Goal: Book appointment/travel/reservation

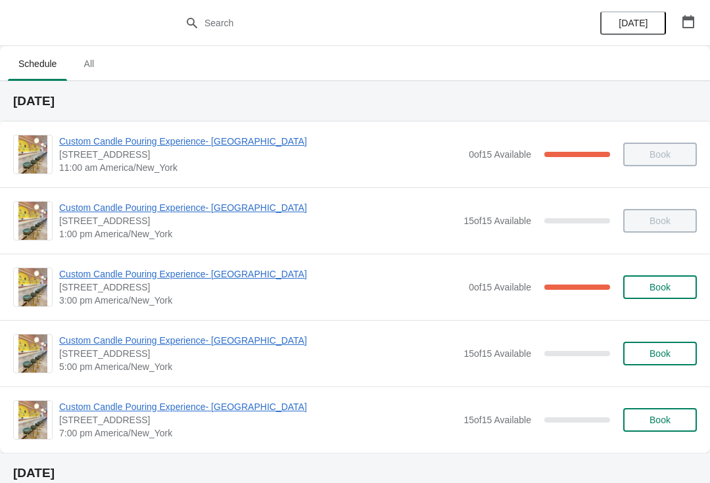
click at [678, 41] on div "[DATE]" at bounding box center [647, 23] width 125 height 46
click at [690, 26] on icon "button" at bounding box center [688, 21] width 13 height 13
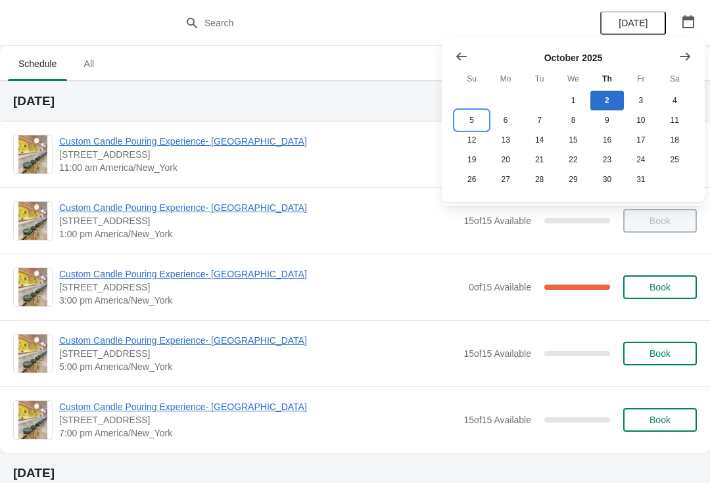
click at [477, 120] on button "5" at bounding box center [472, 120] width 34 height 20
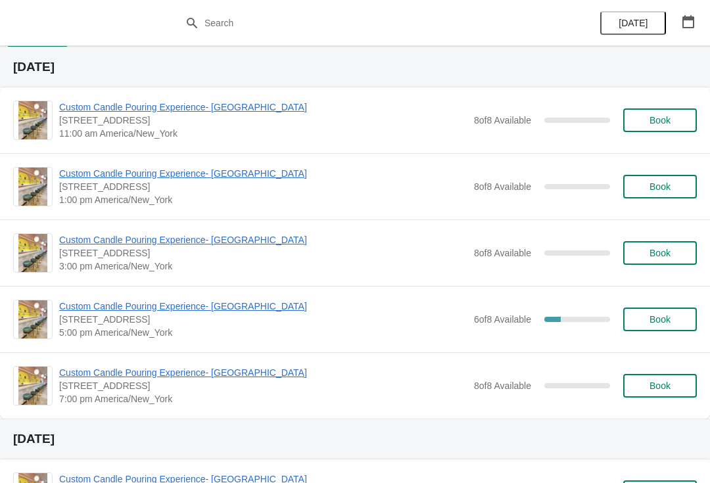
scroll to position [62, 0]
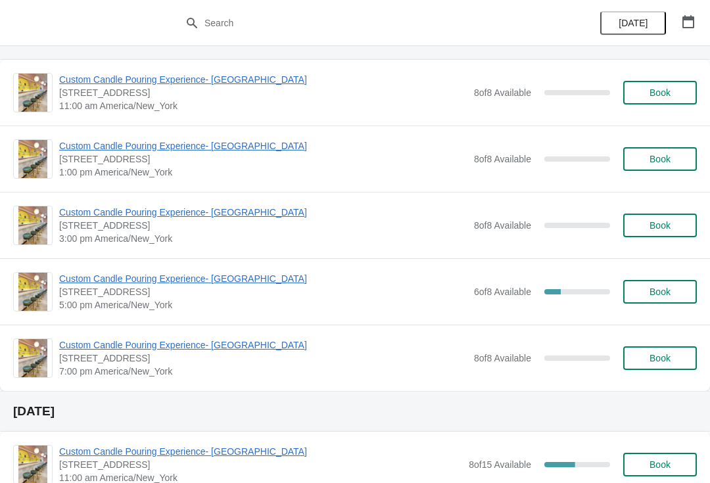
click at [677, 362] on span "Book" at bounding box center [660, 358] width 50 height 11
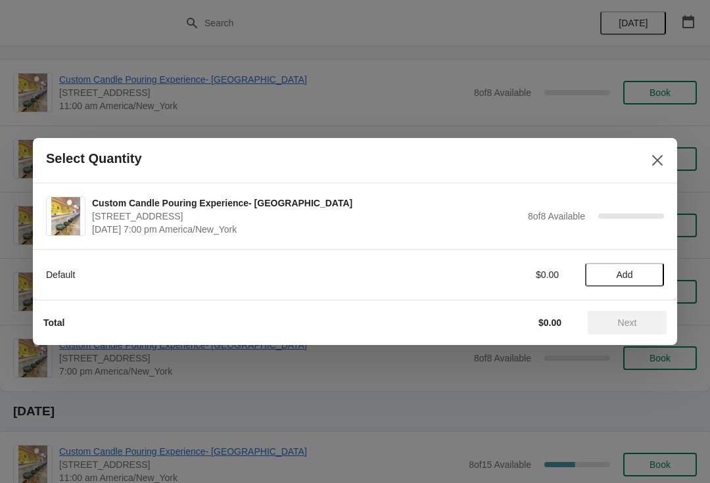
click at [633, 281] on button "Add" at bounding box center [624, 275] width 79 height 24
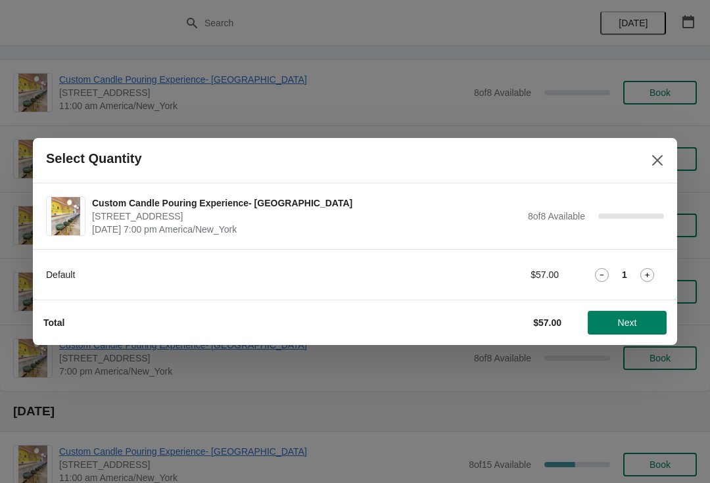
click at [647, 271] on icon at bounding box center [647, 275] width 14 height 14
click at [635, 327] on span "Next" at bounding box center [627, 323] width 19 height 11
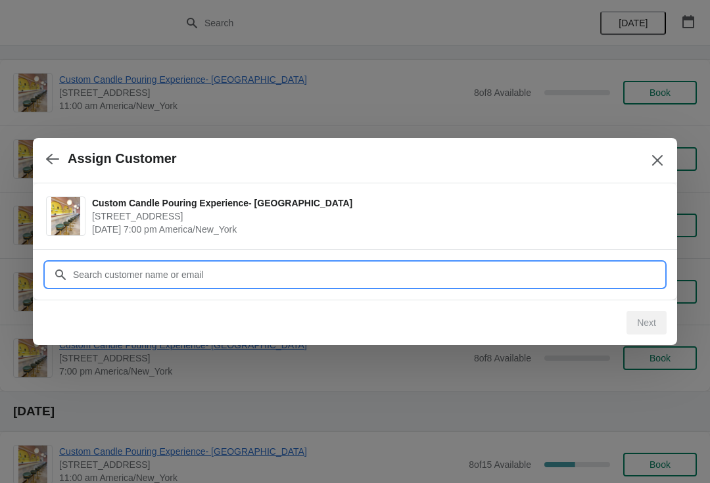
click at [579, 266] on input "Customer" at bounding box center [368, 275] width 592 height 24
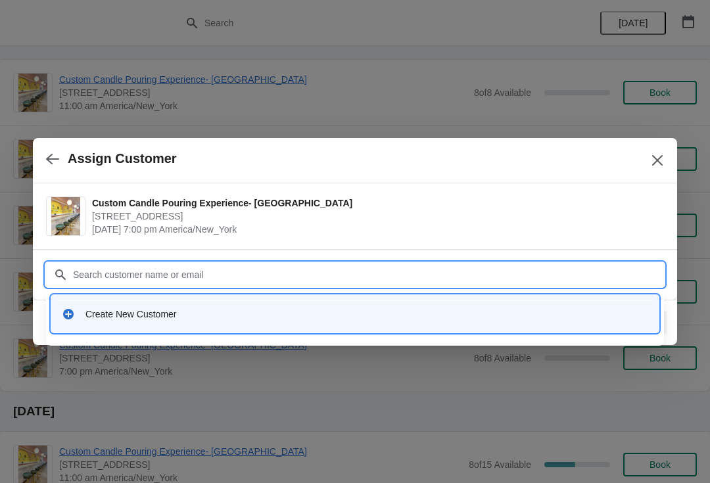
click at [468, 314] on div "Create New Customer" at bounding box center [366, 314] width 563 height 13
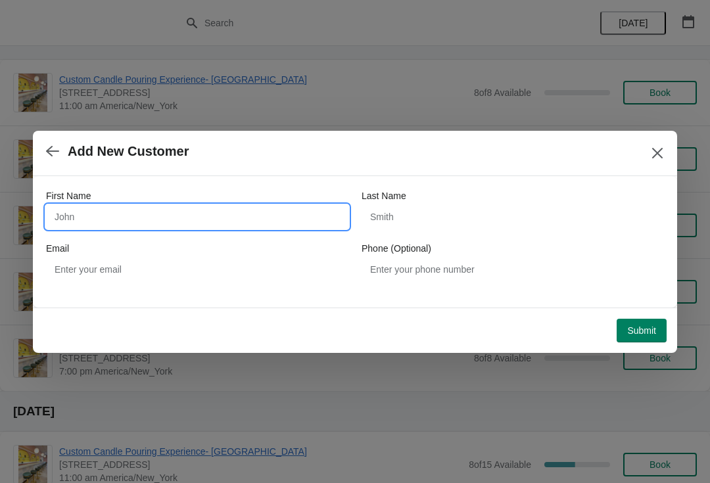
click at [278, 226] on input "First Name" at bounding box center [197, 217] width 302 height 24
type input "[PERSON_NAME]"
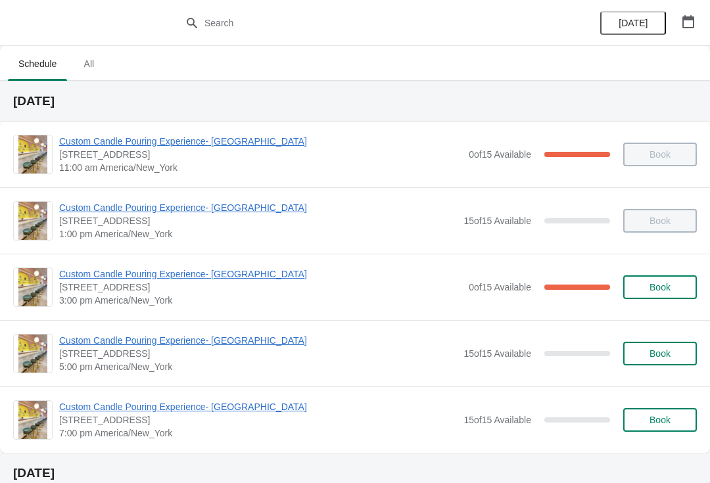
click at [700, 24] on button "button" at bounding box center [689, 22] width 24 height 24
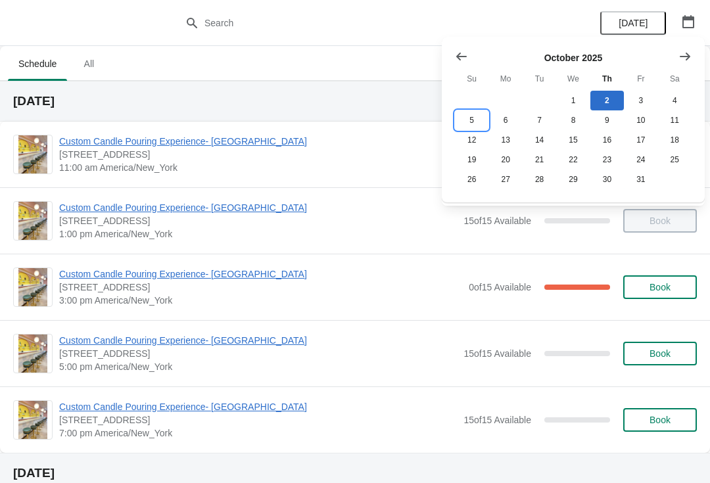
click at [479, 122] on button "5" at bounding box center [472, 120] width 34 height 20
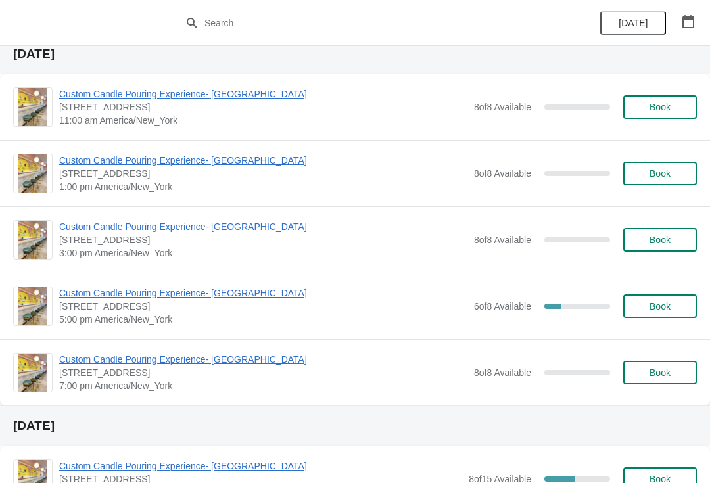
scroll to position [50, 0]
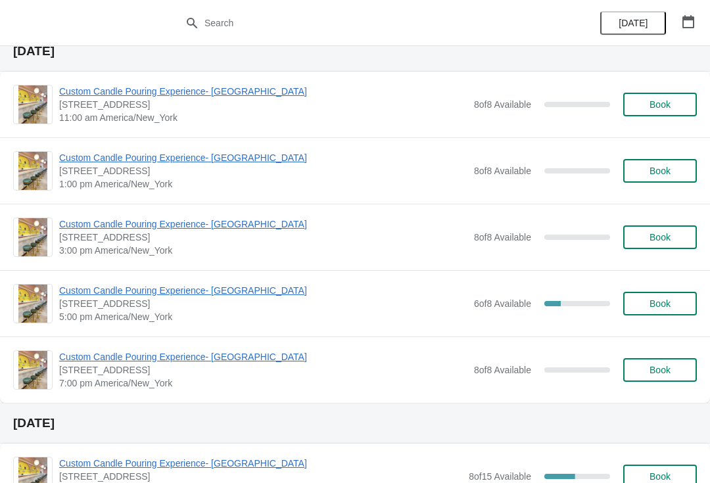
click at [664, 374] on span "Book" at bounding box center [660, 370] width 21 height 11
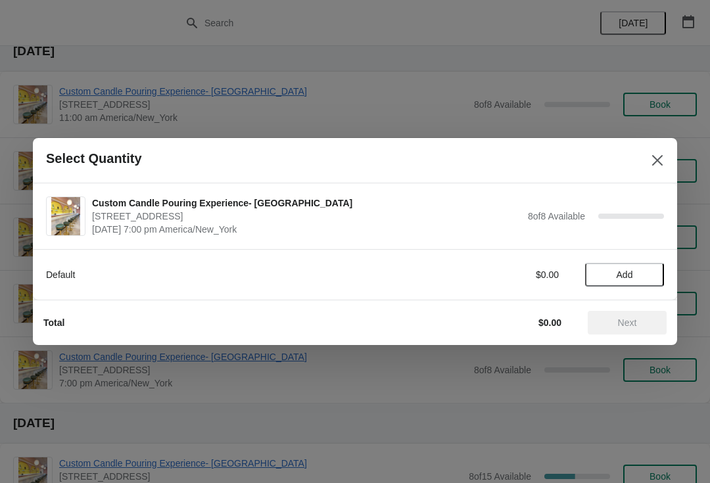
click at [631, 276] on span "Add" at bounding box center [625, 275] width 16 height 11
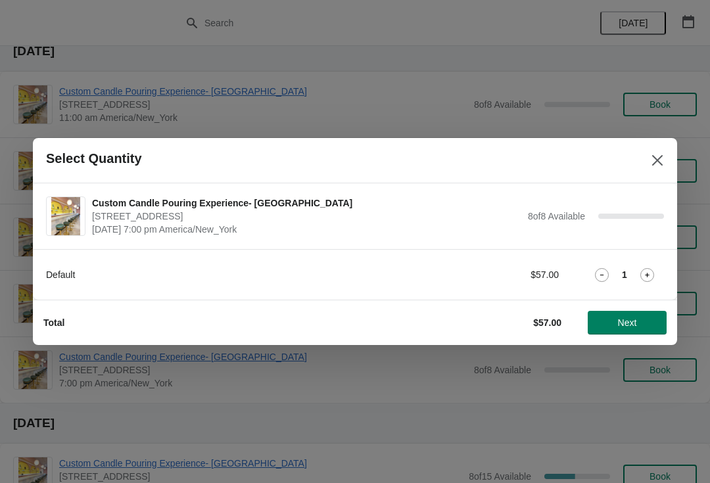
click at [648, 279] on icon at bounding box center [647, 275] width 14 height 14
click at [637, 330] on button "Next" at bounding box center [627, 323] width 79 height 24
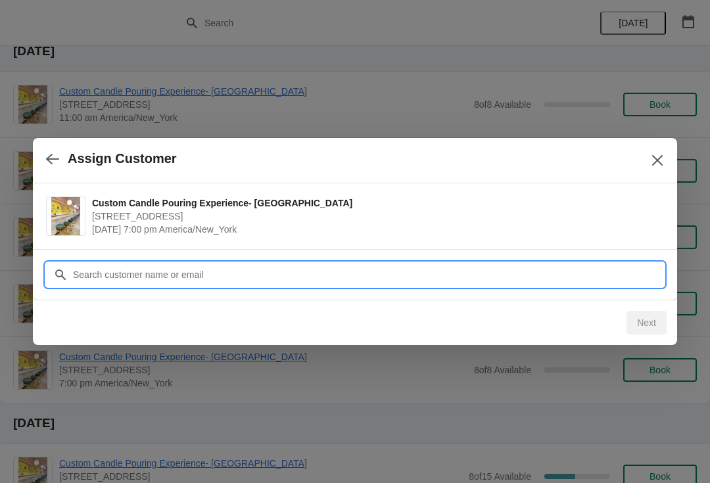
click at [621, 276] on input "Customer" at bounding box center [368, 275] width 592 height 24
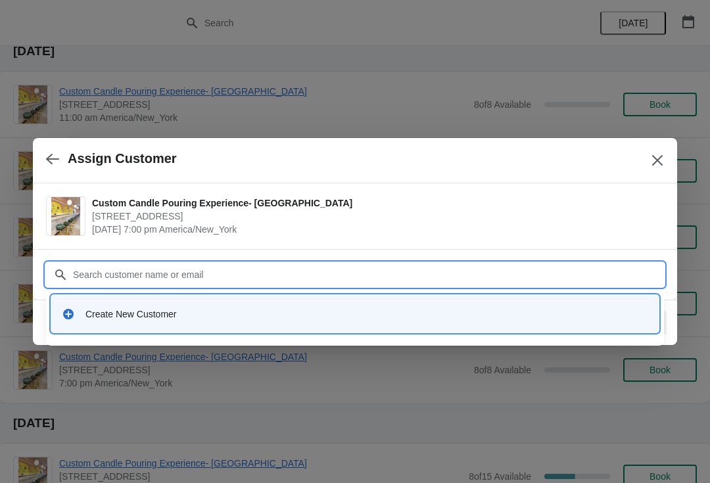
click at [395, 320] on div "Create New Customer" at bounding box center [366, 314] width 563 height 13
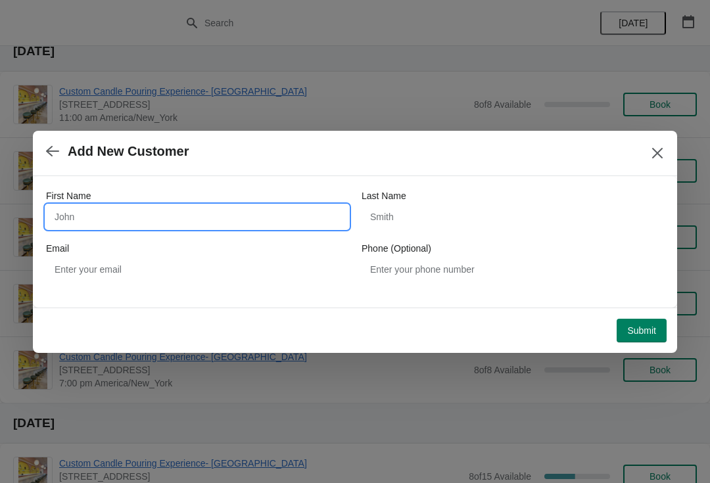
click at [223, 221] on input "First Name" at bounding box center [197, 217] width 302 height 24
type input "[PERSON_NAME]"
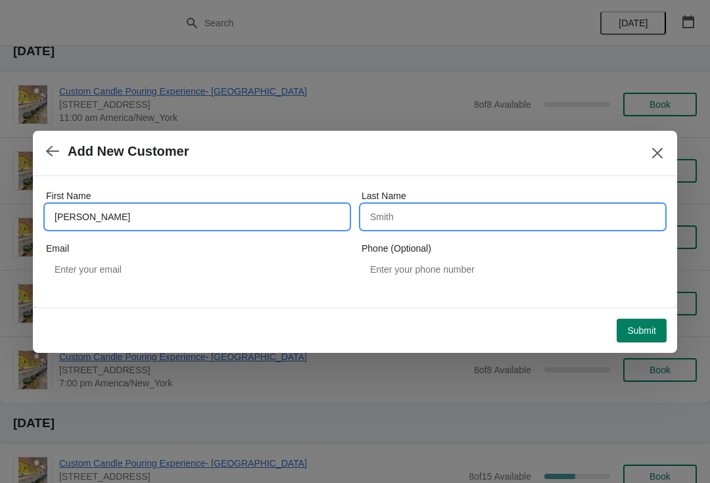
click at [483, 216] on input "Last Name" at bounding box center [513, 217] width 302 height 24
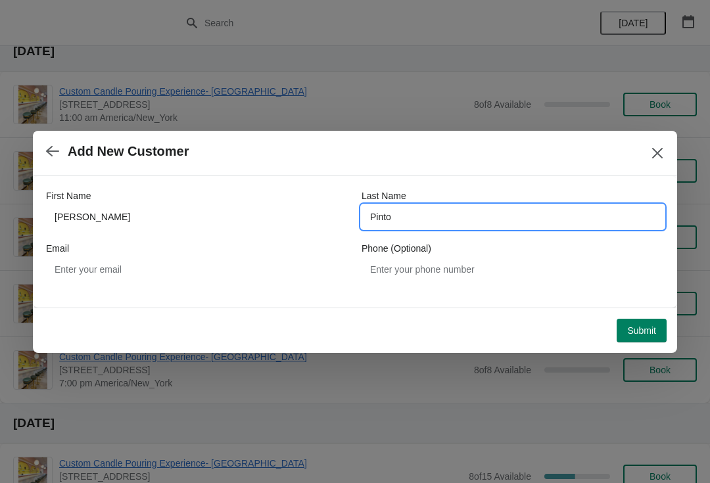
type input "Pinto"
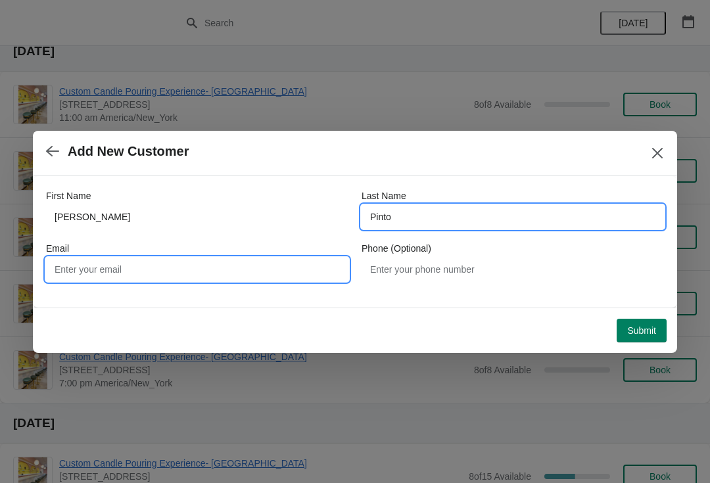
click at [82, 276] on input "Email" at bounding box center [197, 270] width 302 height 24
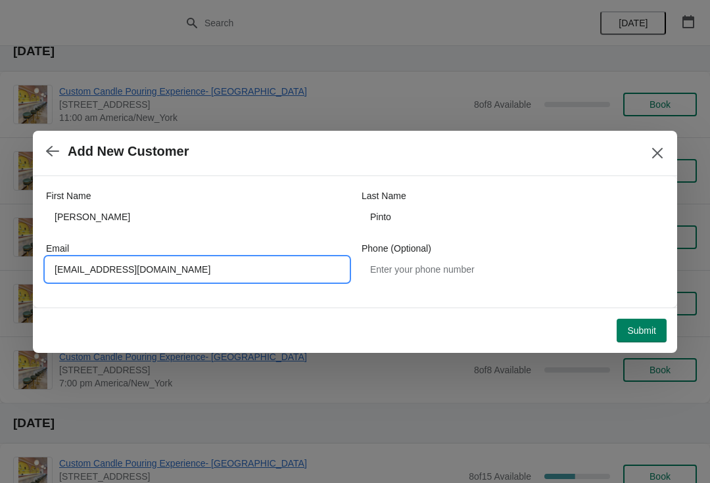
type input "Pinto.natalia@hotmail.com"
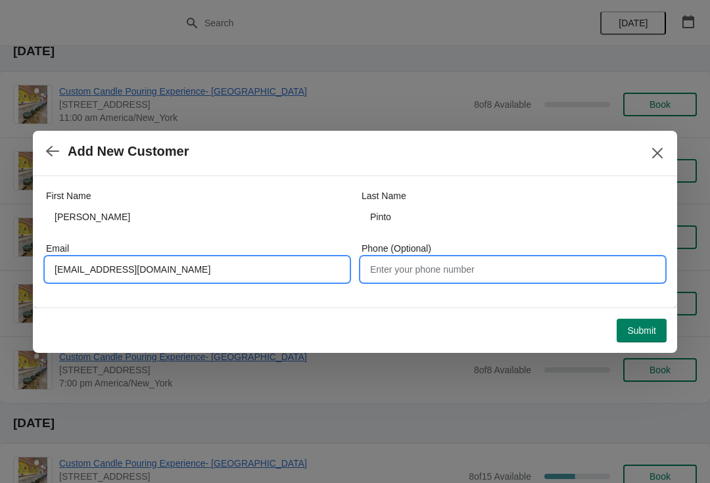
click at [532, 276] on input "Phone (Optional)" at bounding box center [513, 270] width 302 height 24
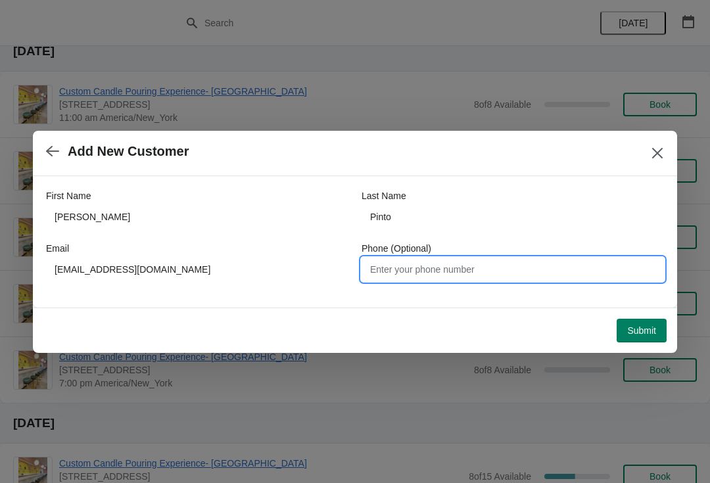
click at [657, 322] on button "Submit" at bounding box center [642, 331] width 50 height 24
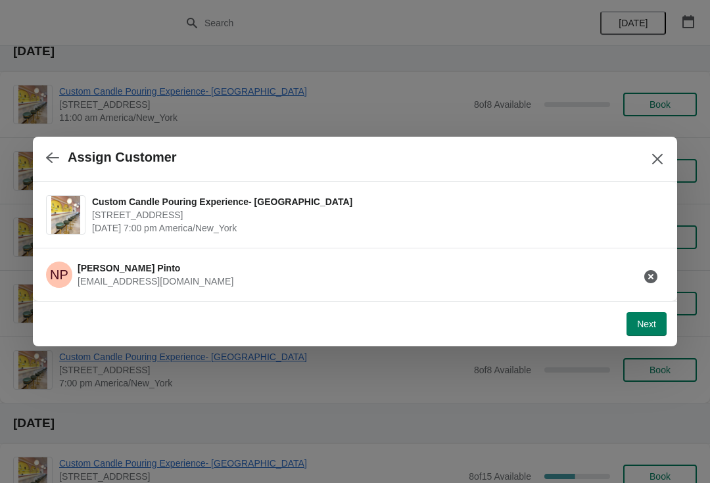
click at [652, 321] on span "Next" at bounding box center [646, 324] width 19 height 11
select select "Friend"
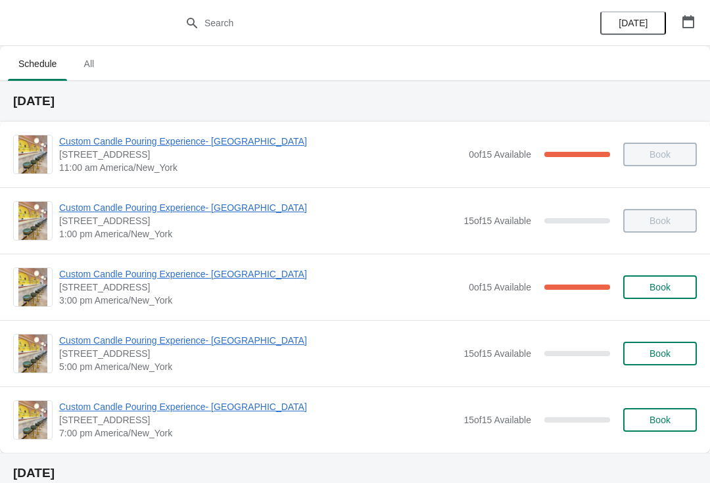
click at [686, 29] on button "button" at bounding box center [689, 22] width 24 height 24
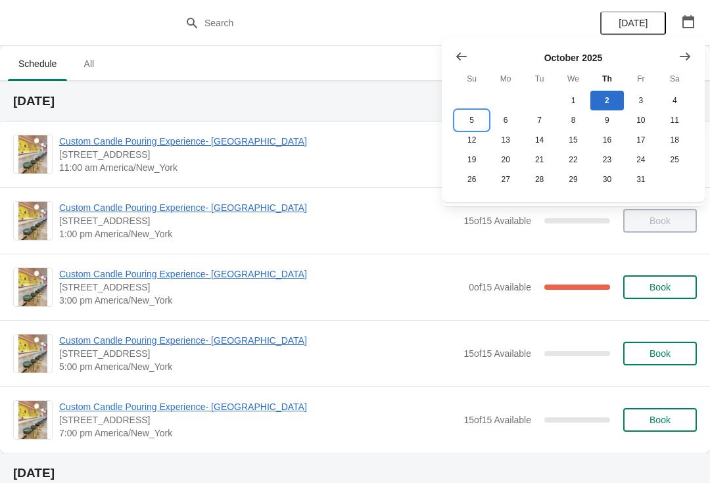
click at [468, 120] on button "5" at bounding box center [472, 120] width 34 height 20
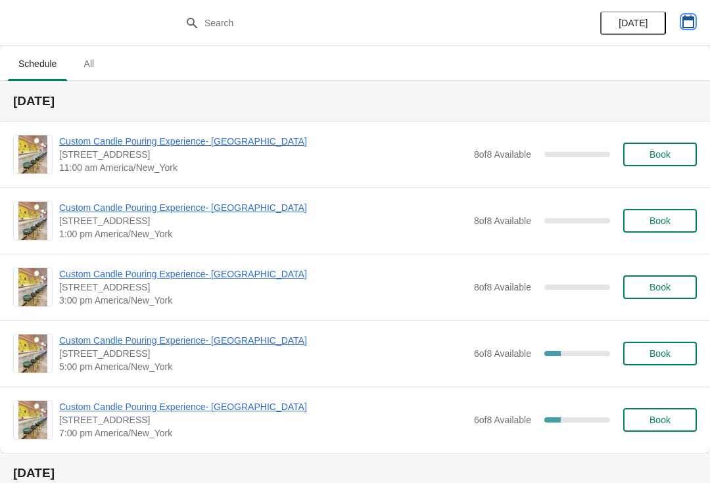
click at [692, 21] on icon "button" at bounding box center [688, 21] width 13 height 13
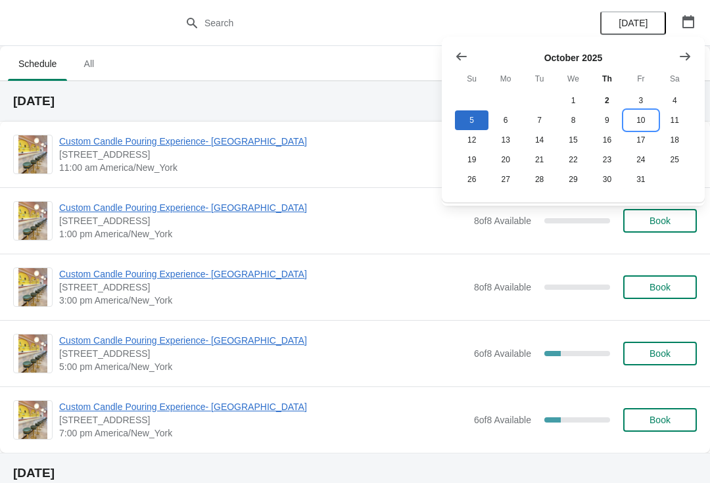
click at [646, 126] on button "10" at bounding box center [641, 120] width 34 height 20
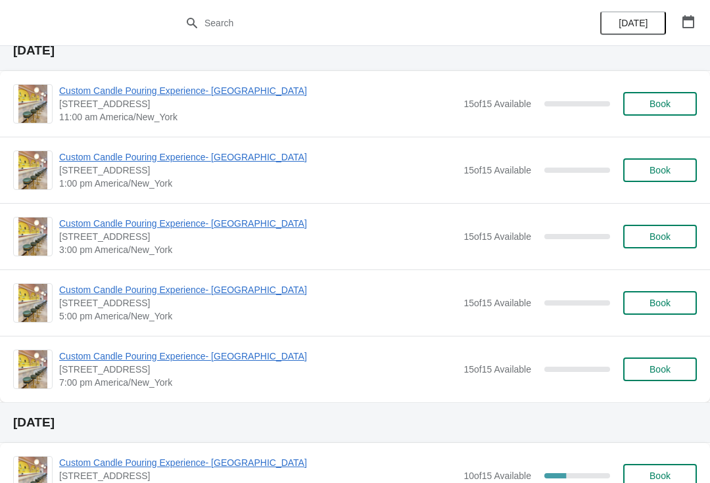
scroll to position [53, 0]
